Goal: Information Seeking & Learning: Learn about a topic

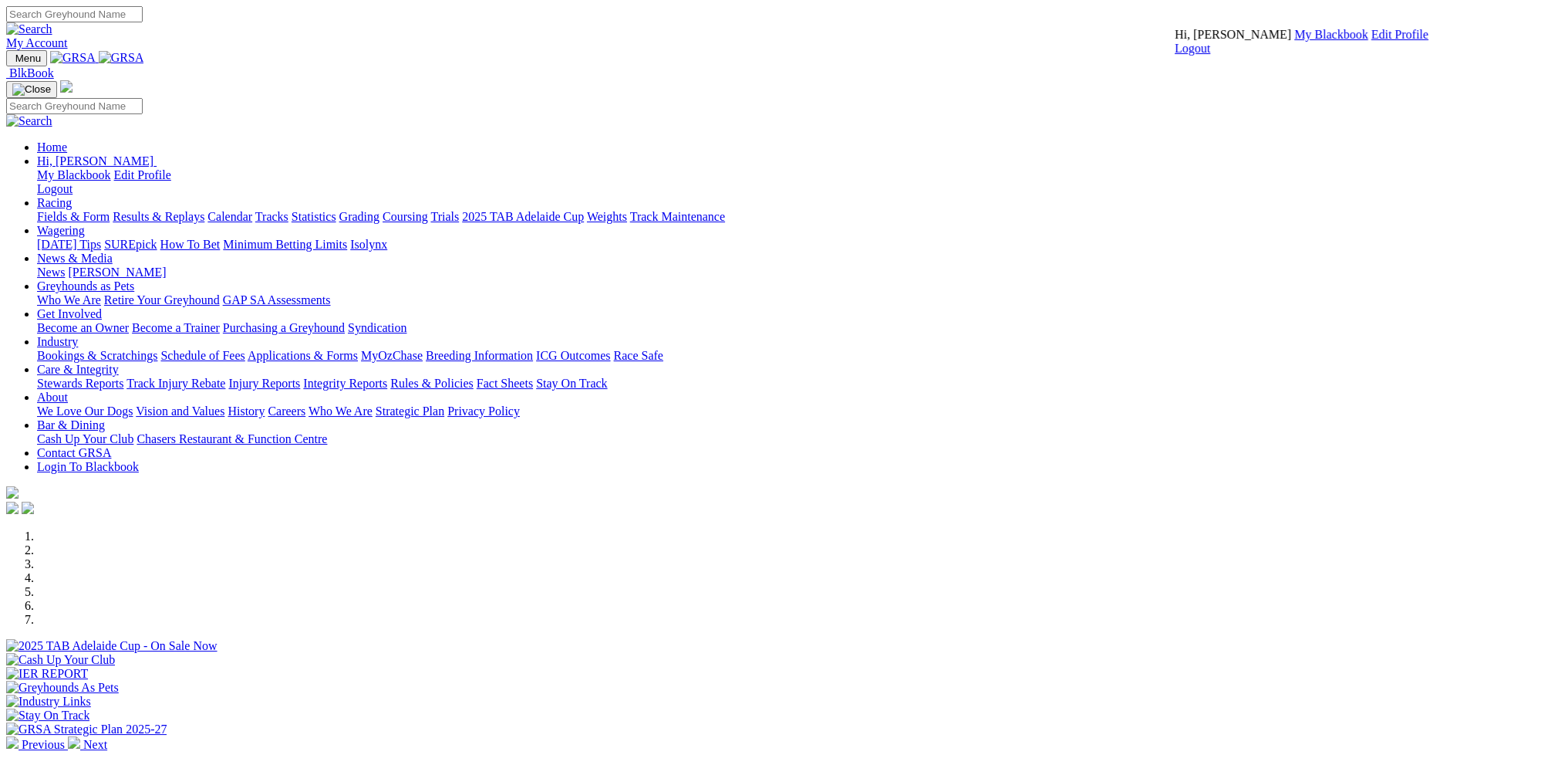
click at [1294, 41] on link "My Blackbook" at bounding box center [1331, 34] width 74 height 13
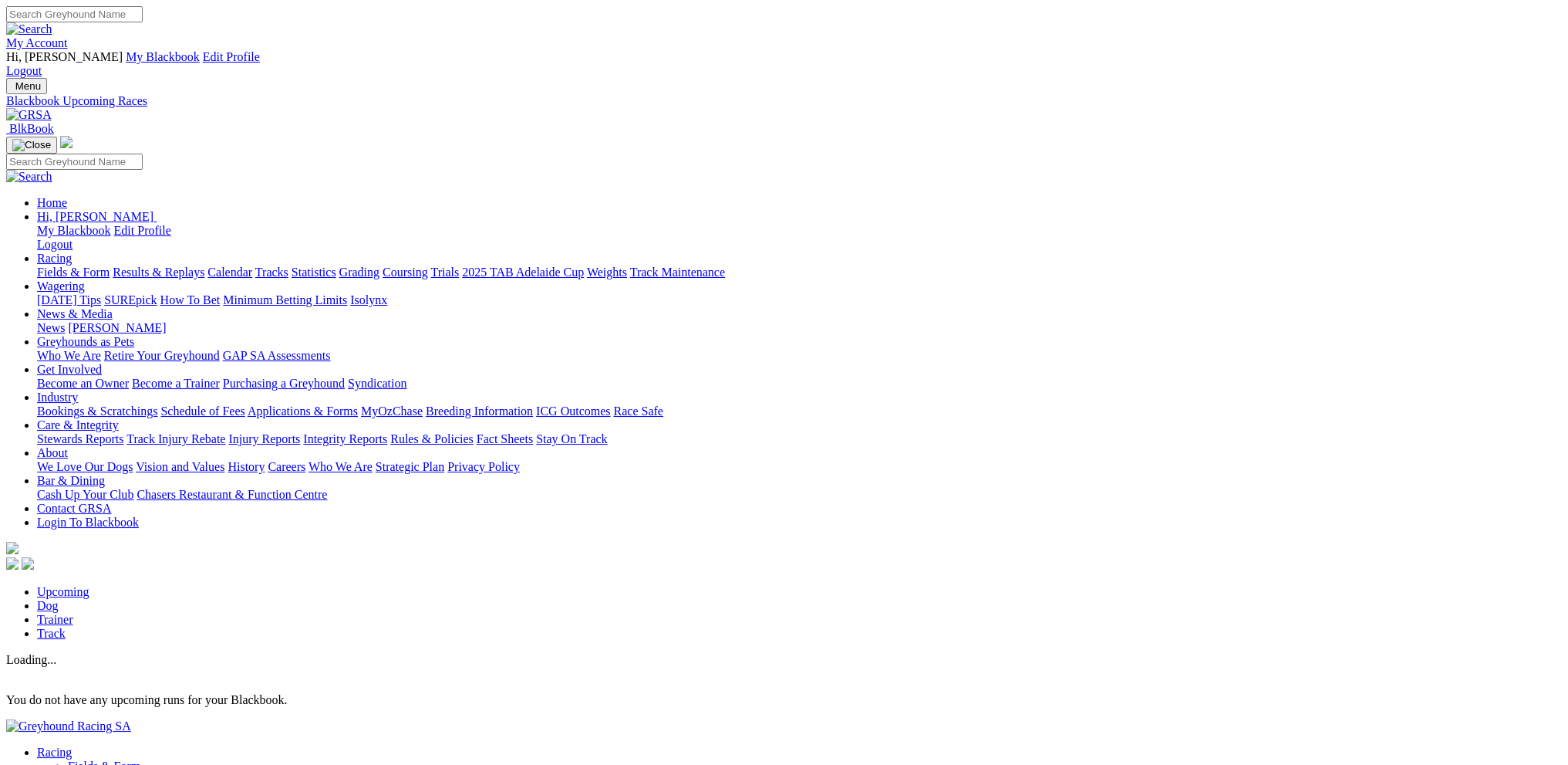
click at [58, 599] on link "Dog" at bounding box center [47, 605] width 21 height 13
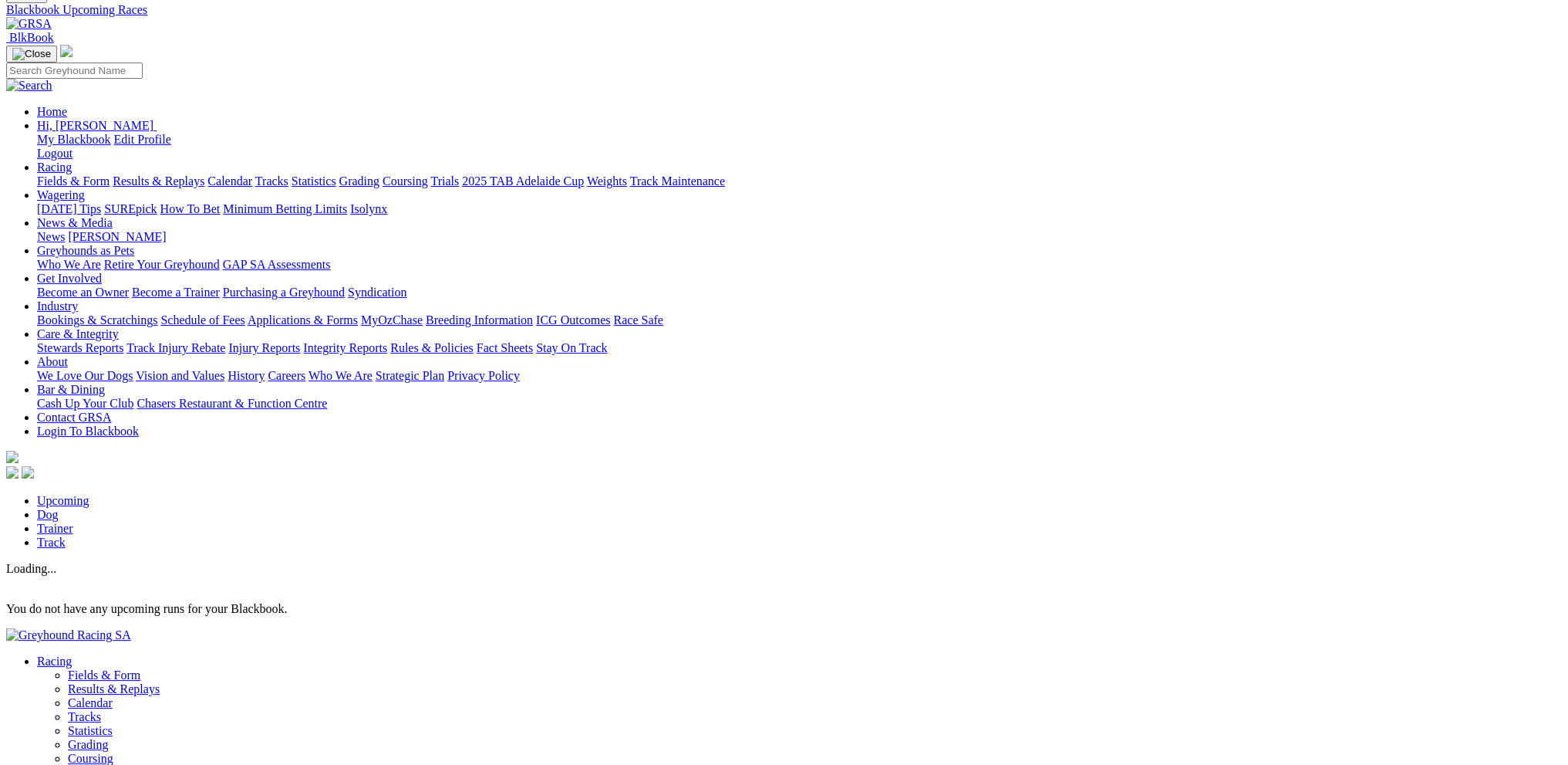
scroll to position [98, 0]
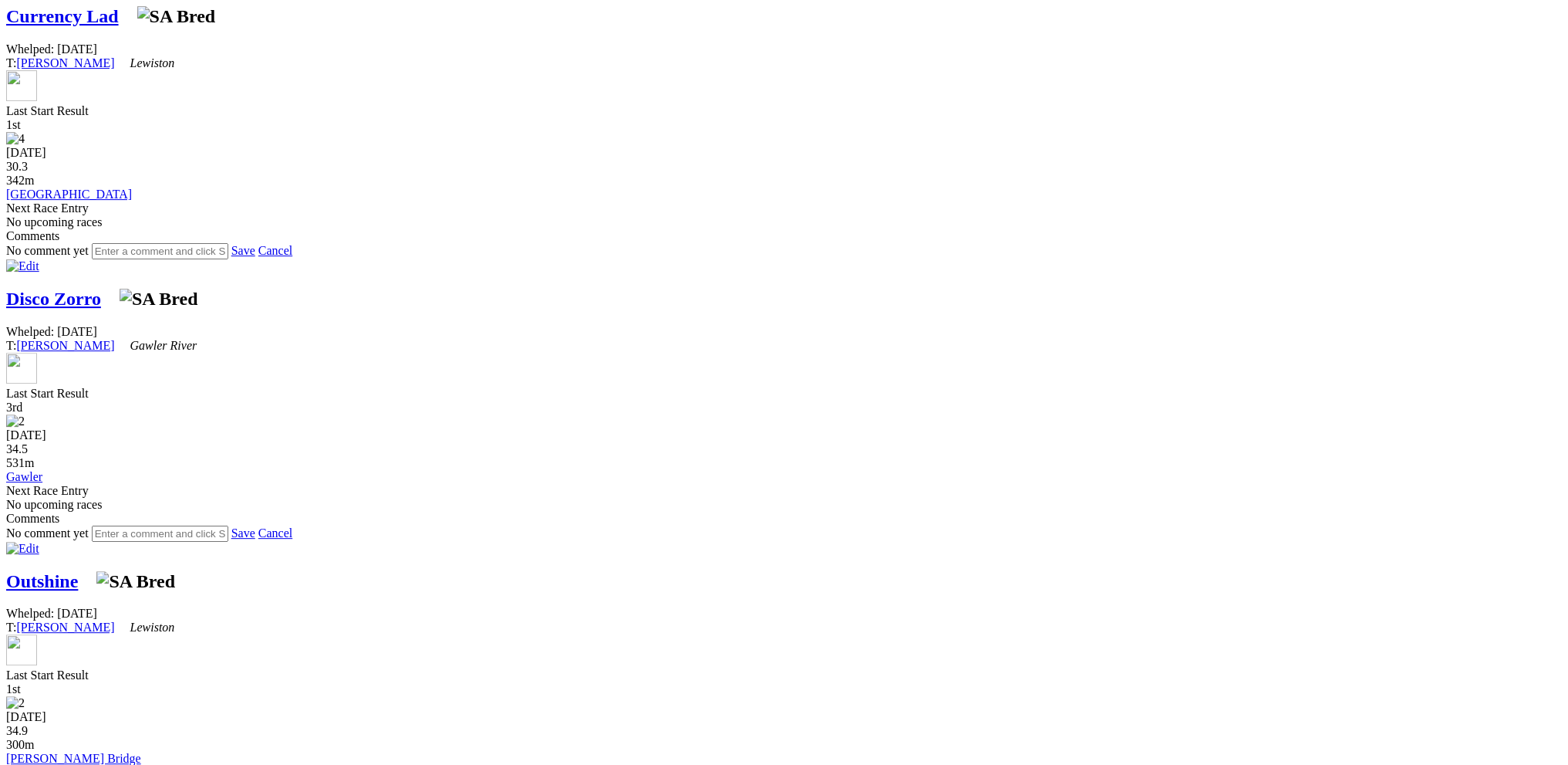
scroll to position [771, 0]
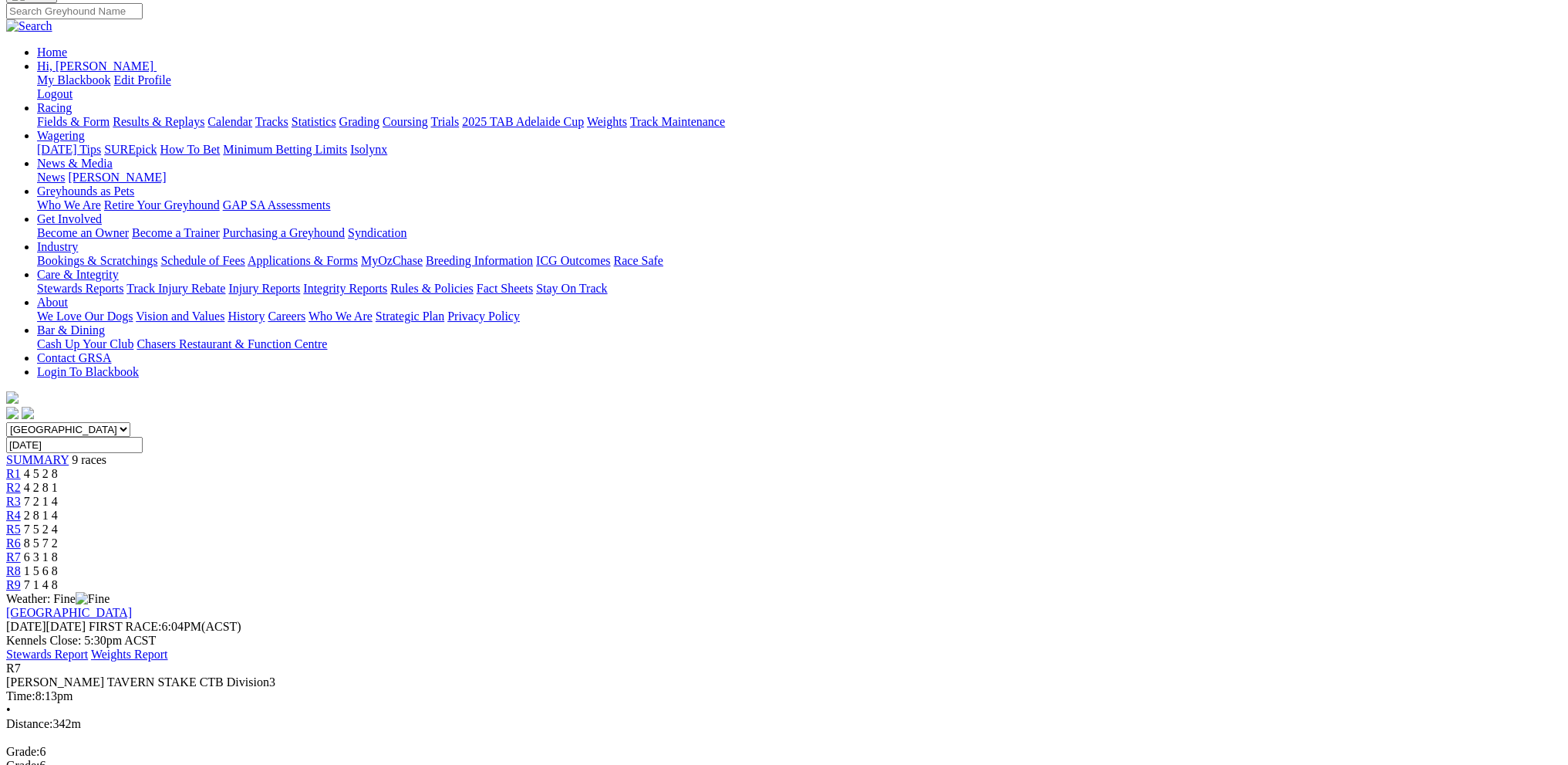
scroll to position [154, 0]
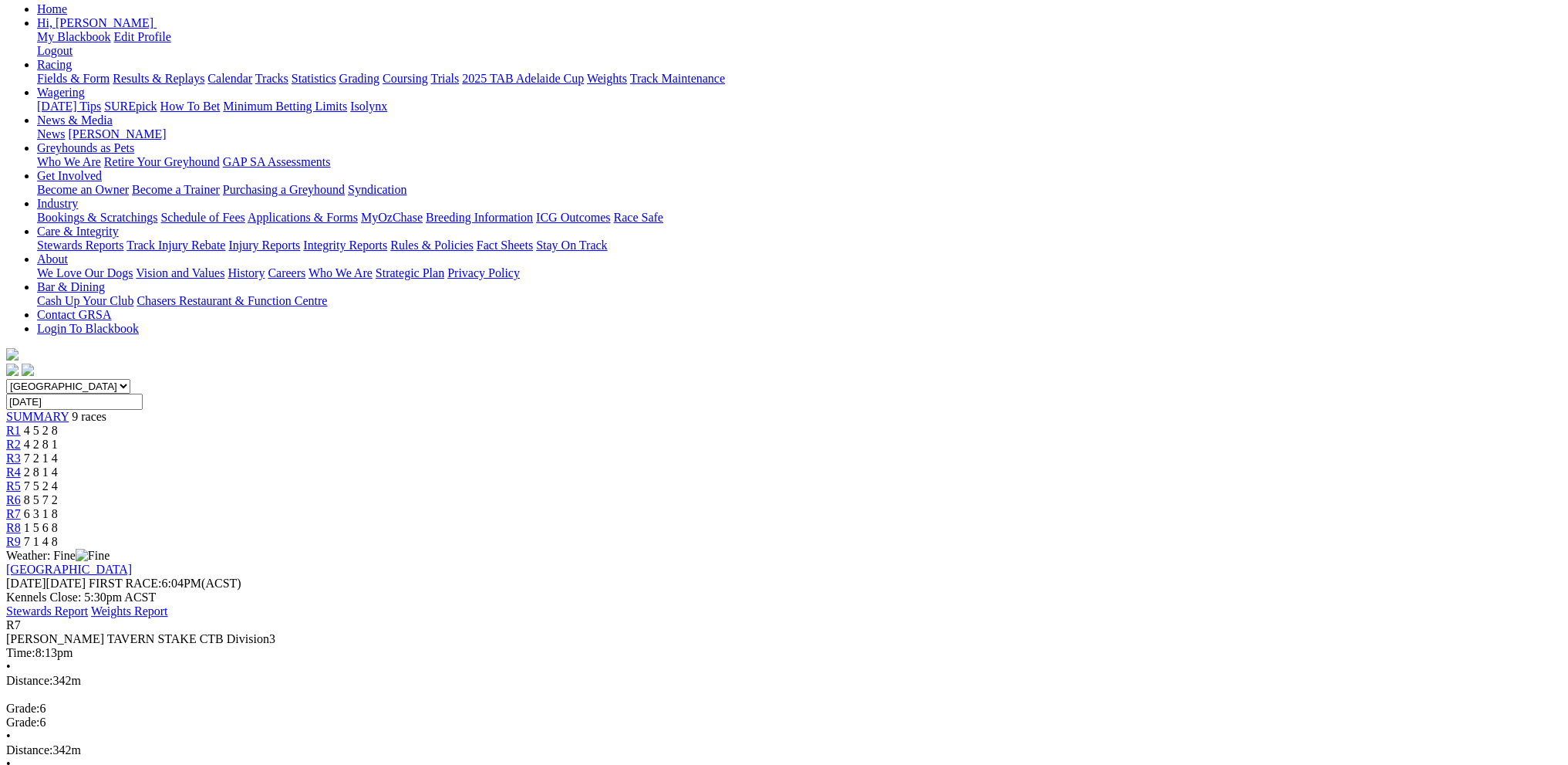
scroll to position [232, 0]
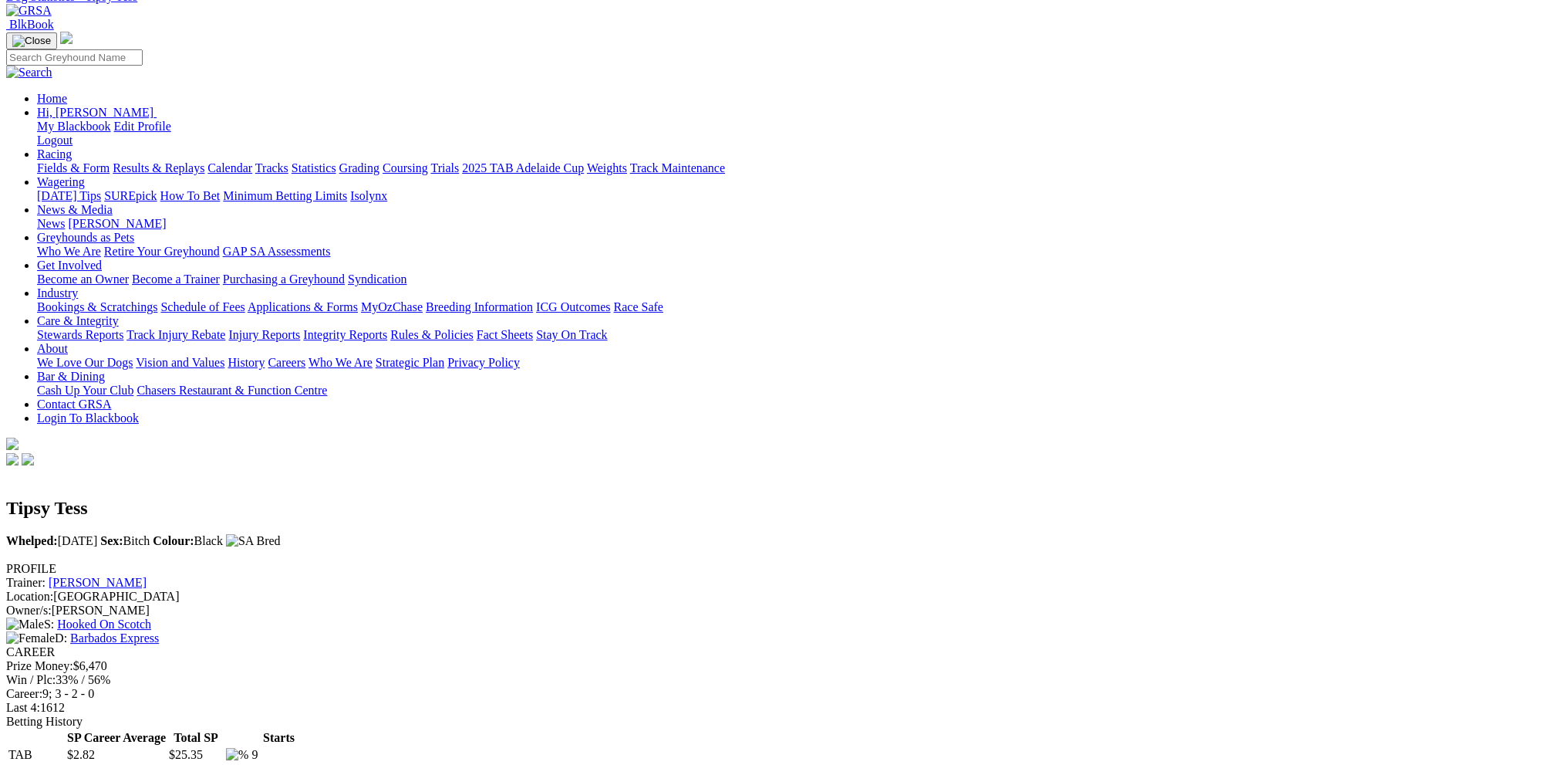
scroll to position [77, 0]
